Goal: Check status

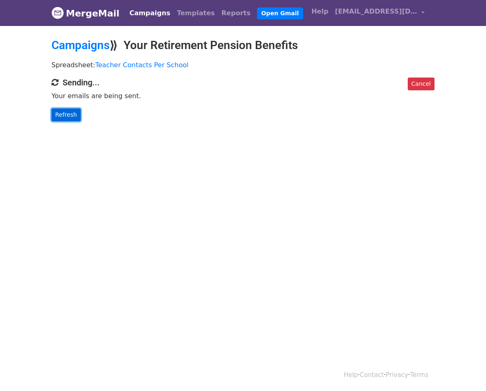
click at [68, 115] on link "Refresh" at bounding box center [65, 114] width 29 height 13
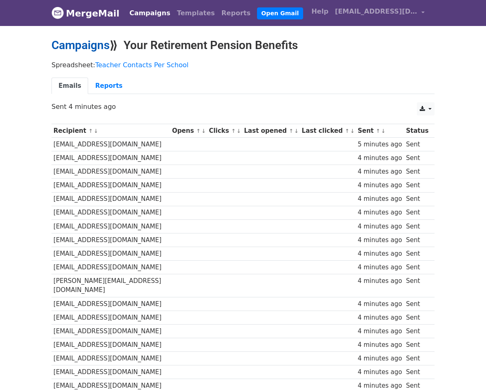
click at [82, 49] on link "Campaigns" at bounding box center [80, 45] width 58 height 14
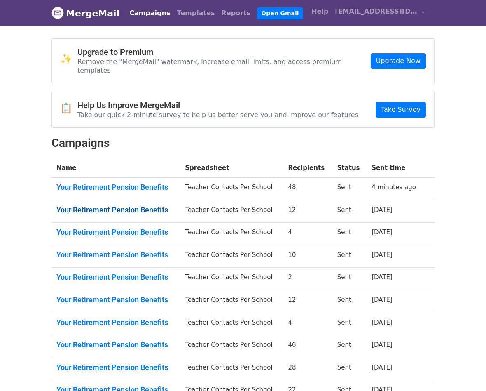
click at [157, 205] on link "Your Retirement Pension Benefits" at bounding box center [115, 209] width 119 height 9
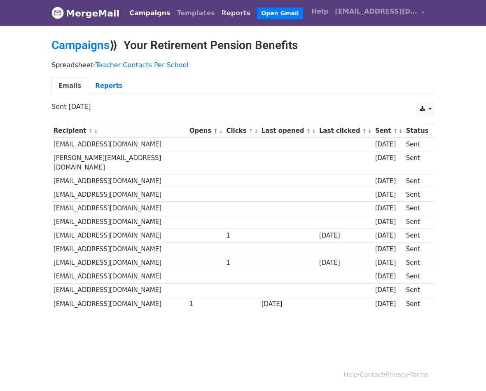
click at [218, 16] on link "Reports" at bounding box center [236, 13] width 36 height 16
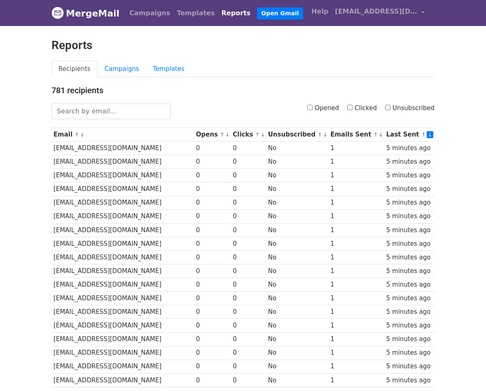
click at [391, 109] on input "Unsubscribed" at bounding box center [387, 107] width 5 height 5
checkbox input "true"
